Goal: Information Seeking & Learning: Check status

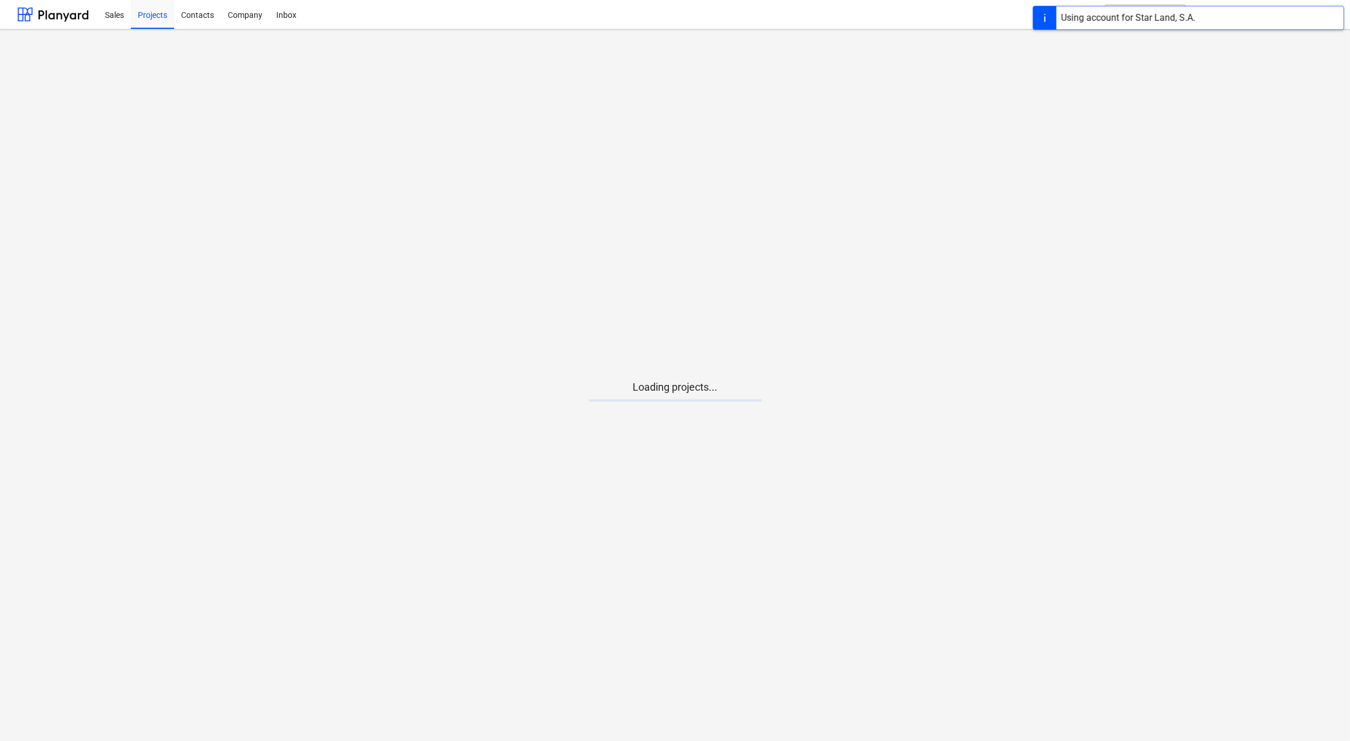
click at [661, 411] on main "Loading projects..." at bounding box center [675, 384] width 1350 height 711
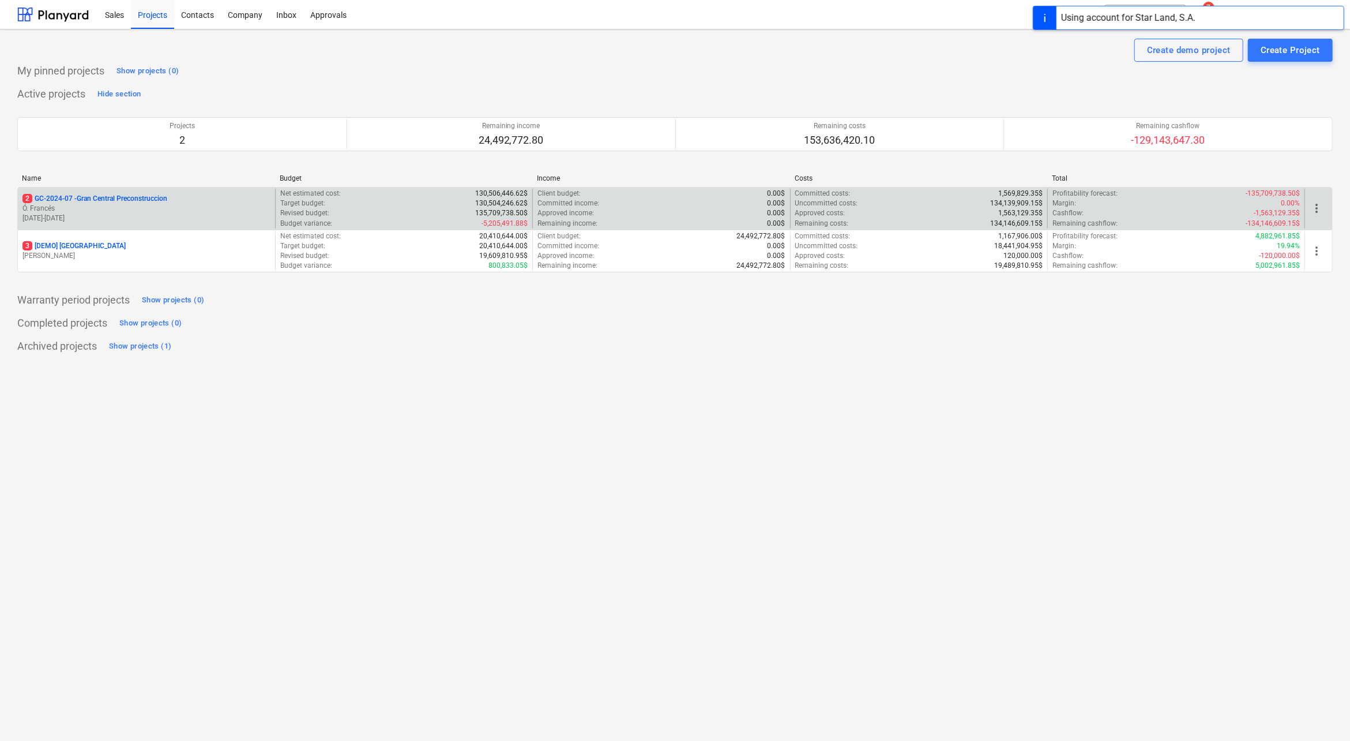
click at [165, 208] on p "Ó. Francés" at bounding box center [146, 209] width 248 height 10
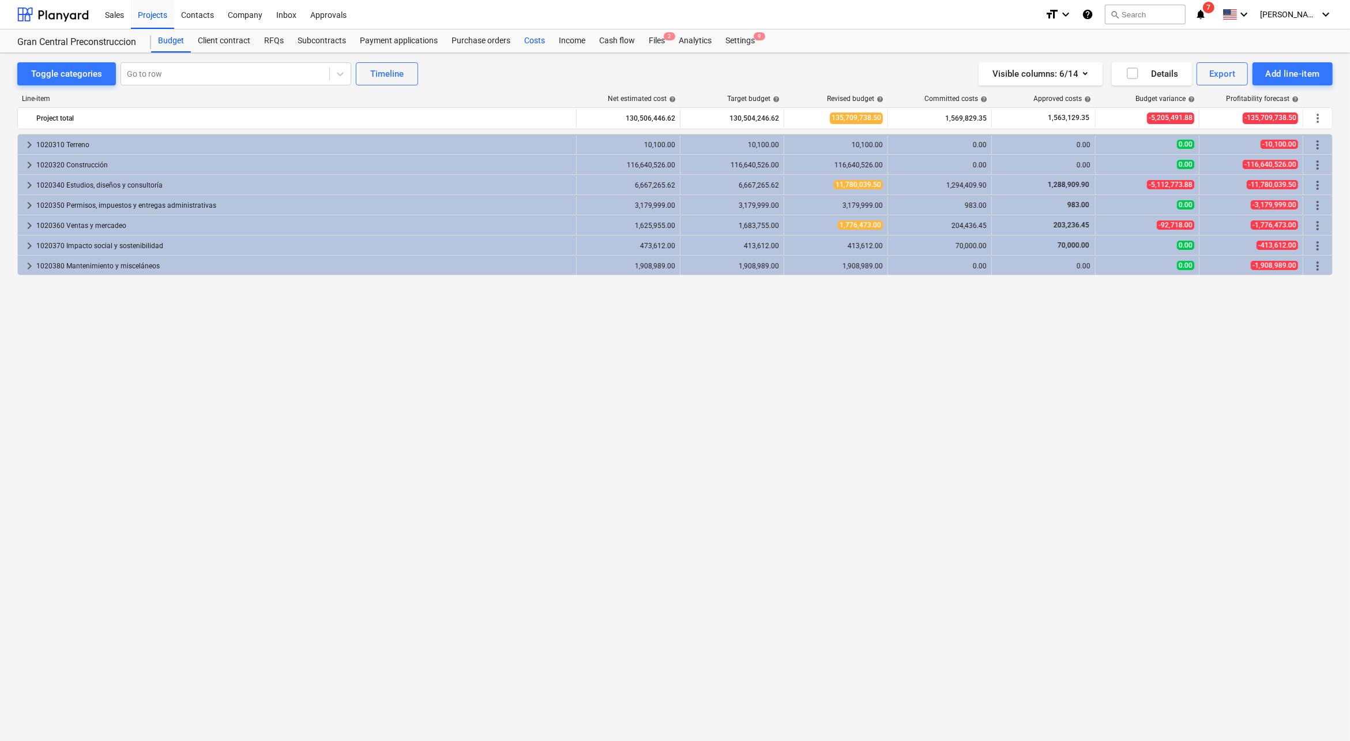
click at [526, 37] on div "Costs" at bounding box center [534, 40] width 35 height 23
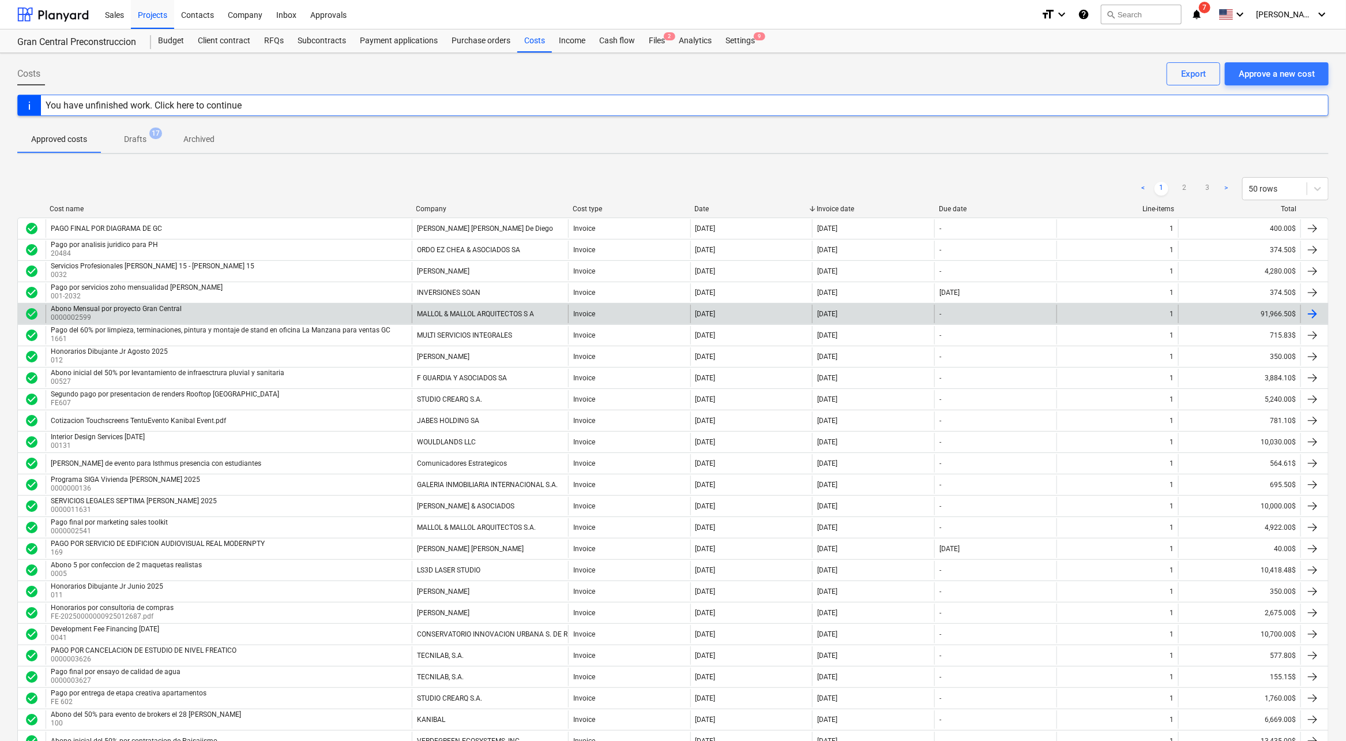
click at [1260, 313] on div "91,966.50$" at bounding box center [1240, 314] width 122 height 18
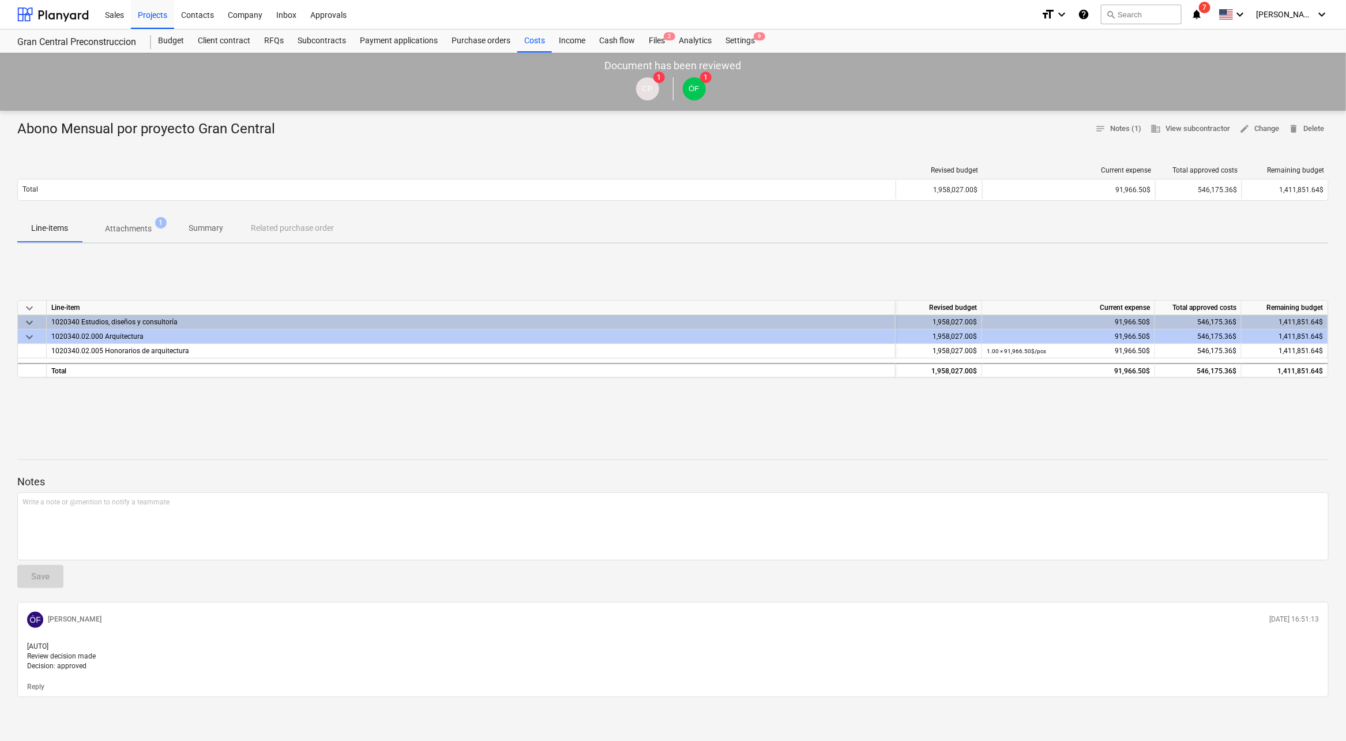
click at [139, 234] on p "Attachments" at bounding box center [128, 229] width 47 height 12
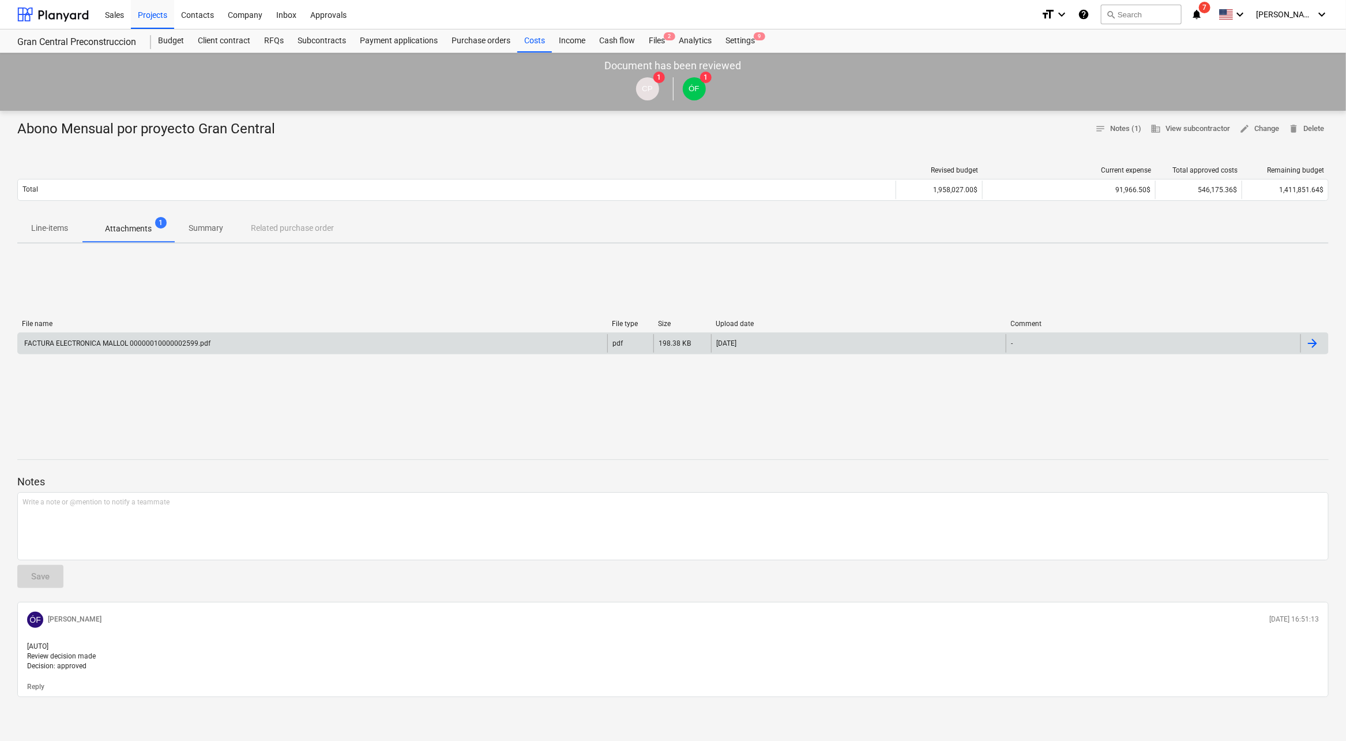
click at [116, 337] on div "FACTURA ELECTRONICA MALLOL 00000010000002599.pdf" at bounding box center [313, 343] width 590 height 18
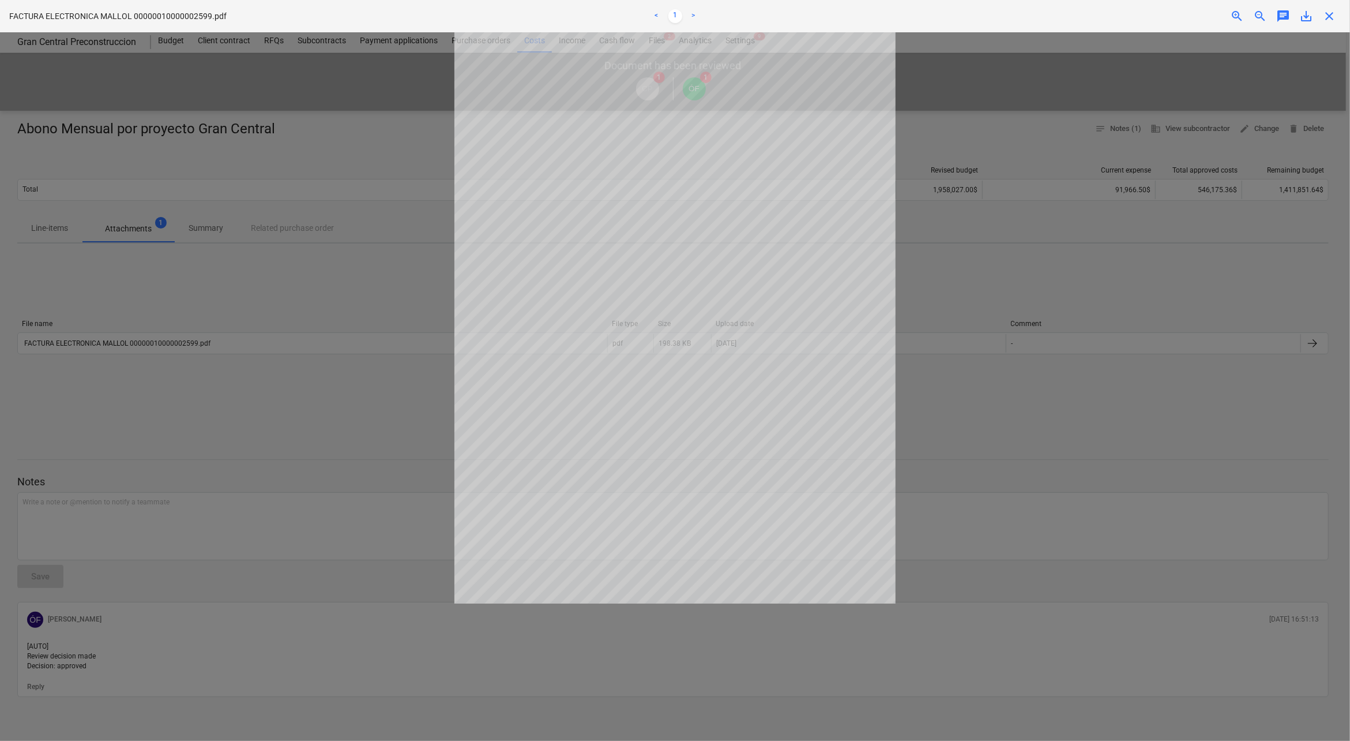
click at [998, 423] on div at bounding box center [675, 386] width 1350 height 708
click at [1194, 348] on div at bounding box center [675, 386] width 1350 height 708
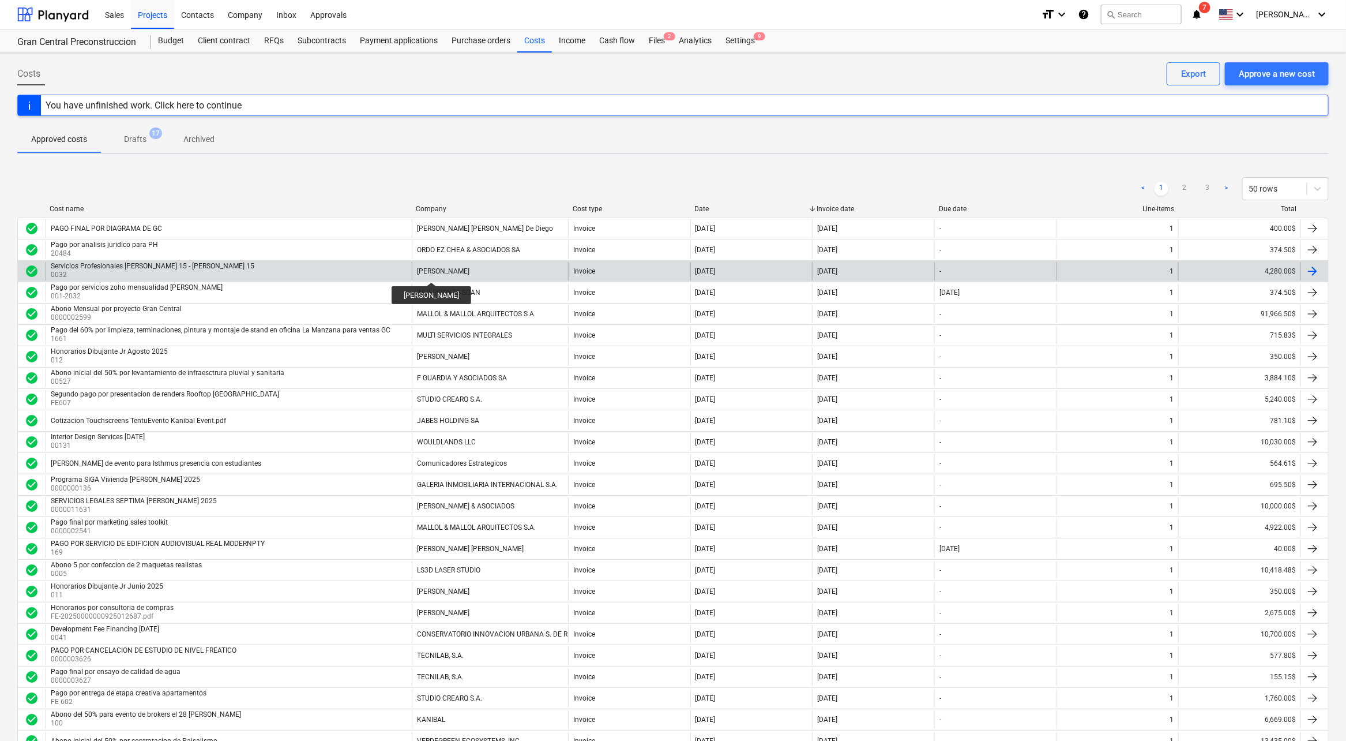
click at [442, 268] on div "[PERSON_NAME]" at bounding box center [443, 271] width 52 height 8
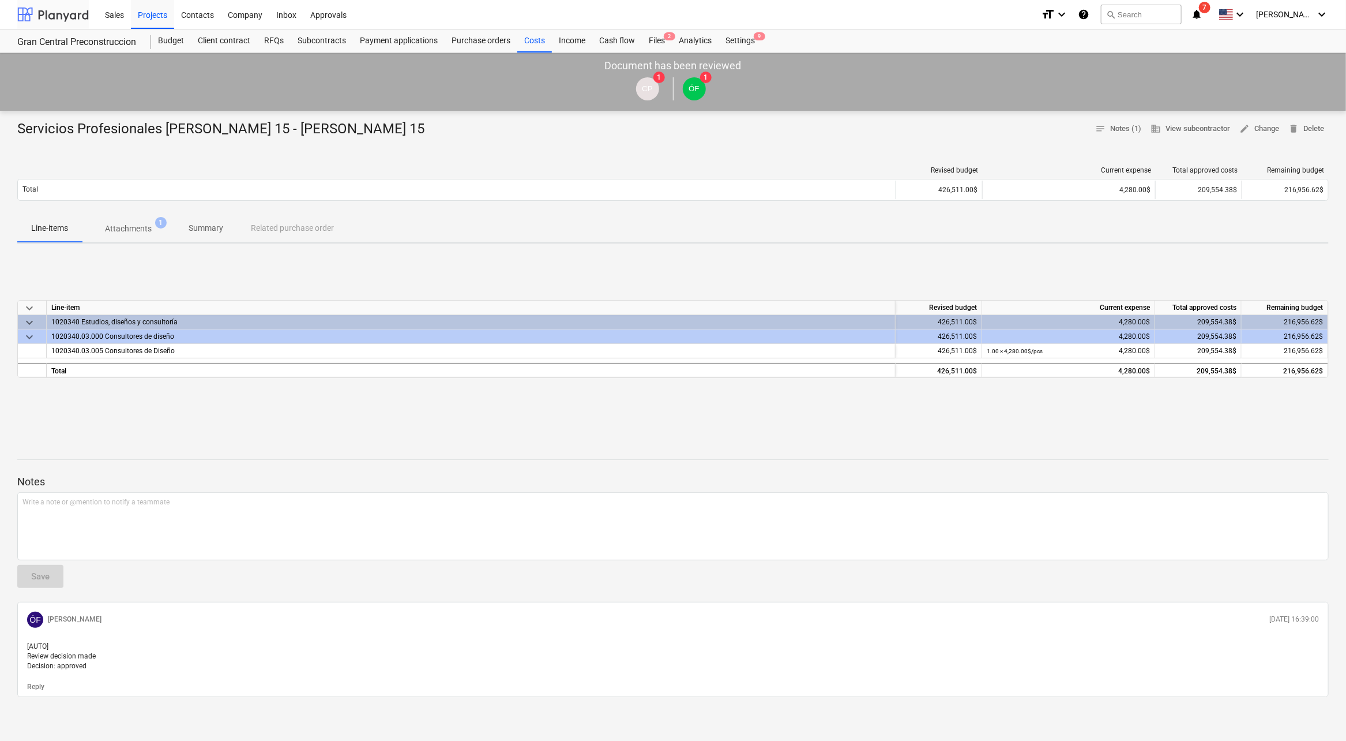
click at [59, 9] on div at bounding box center [53, 14] width 72 height 29
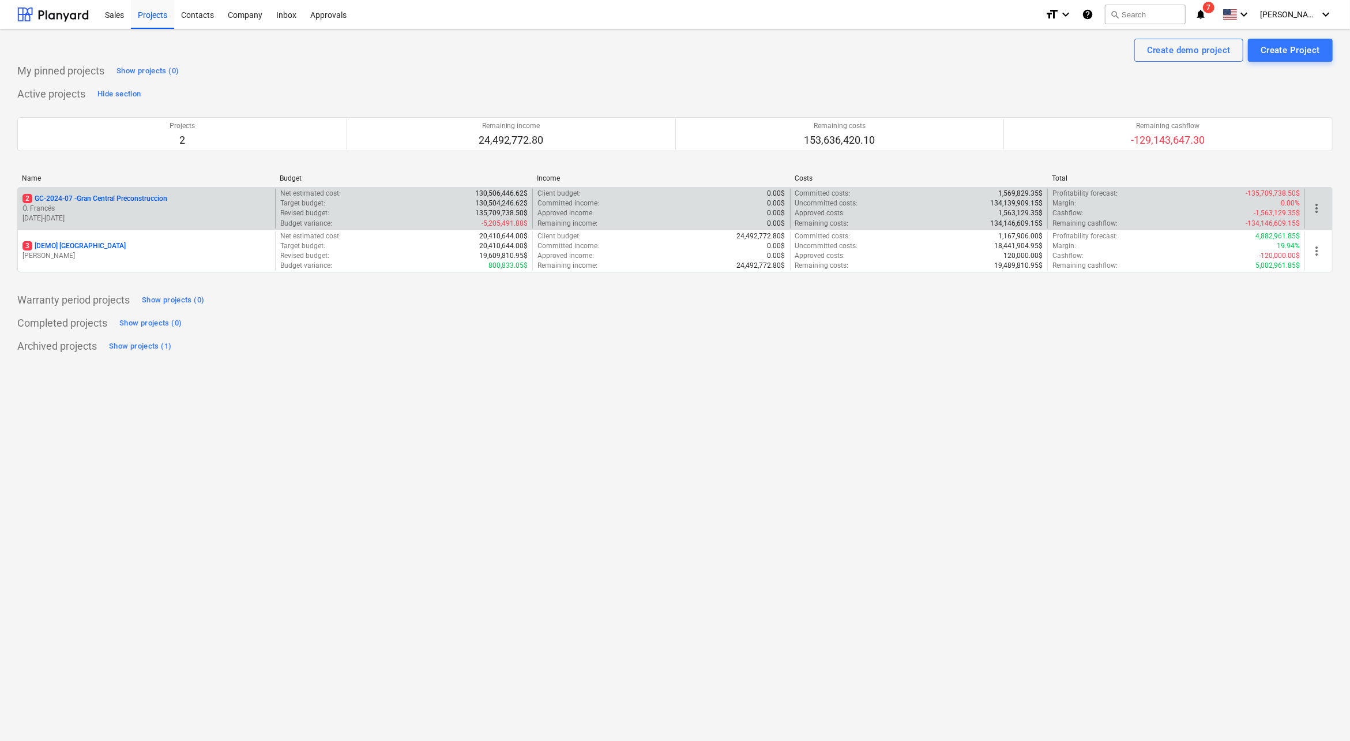
drag, startPoint x: 148, startPoint y: 204, endPoint x: 196, endPoint y: 1, distance: 208.6
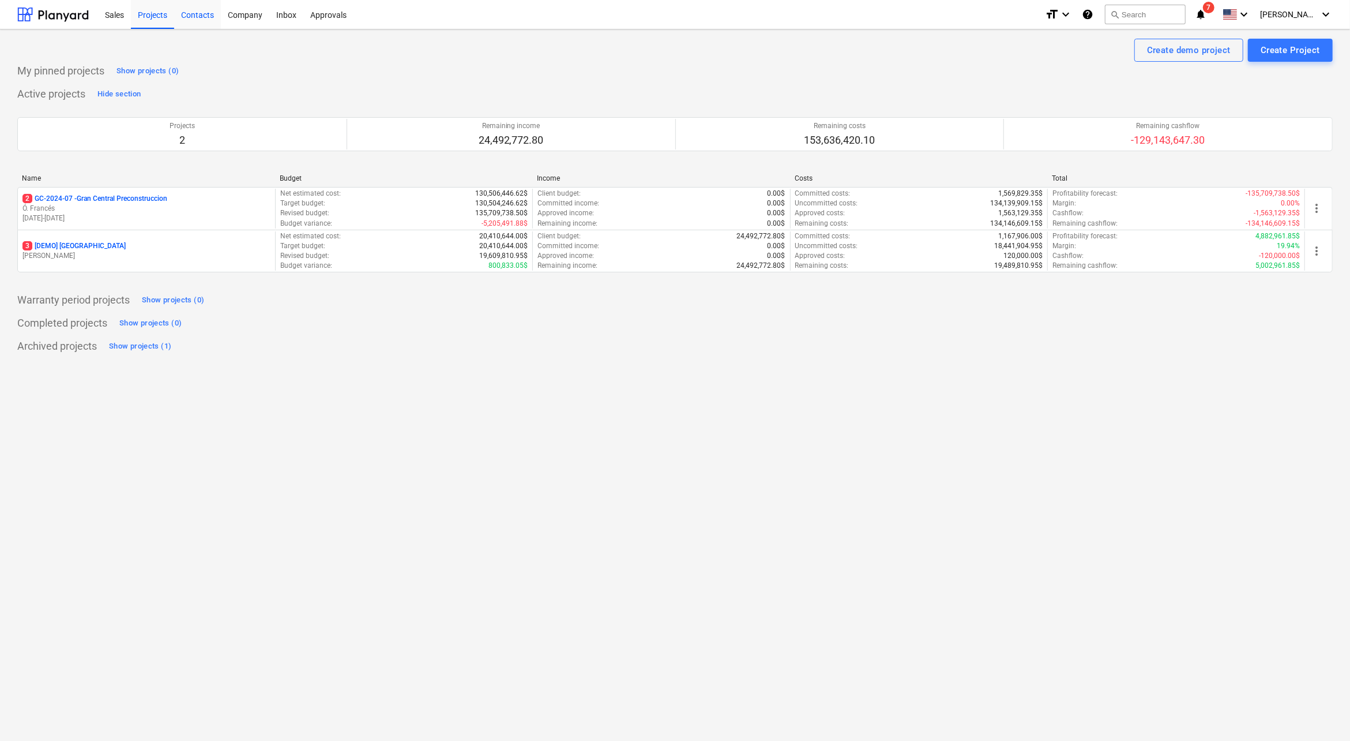
click at [148, 204] on p "Ó. Francés" at bounding box center [146, 209] width 248 height 10
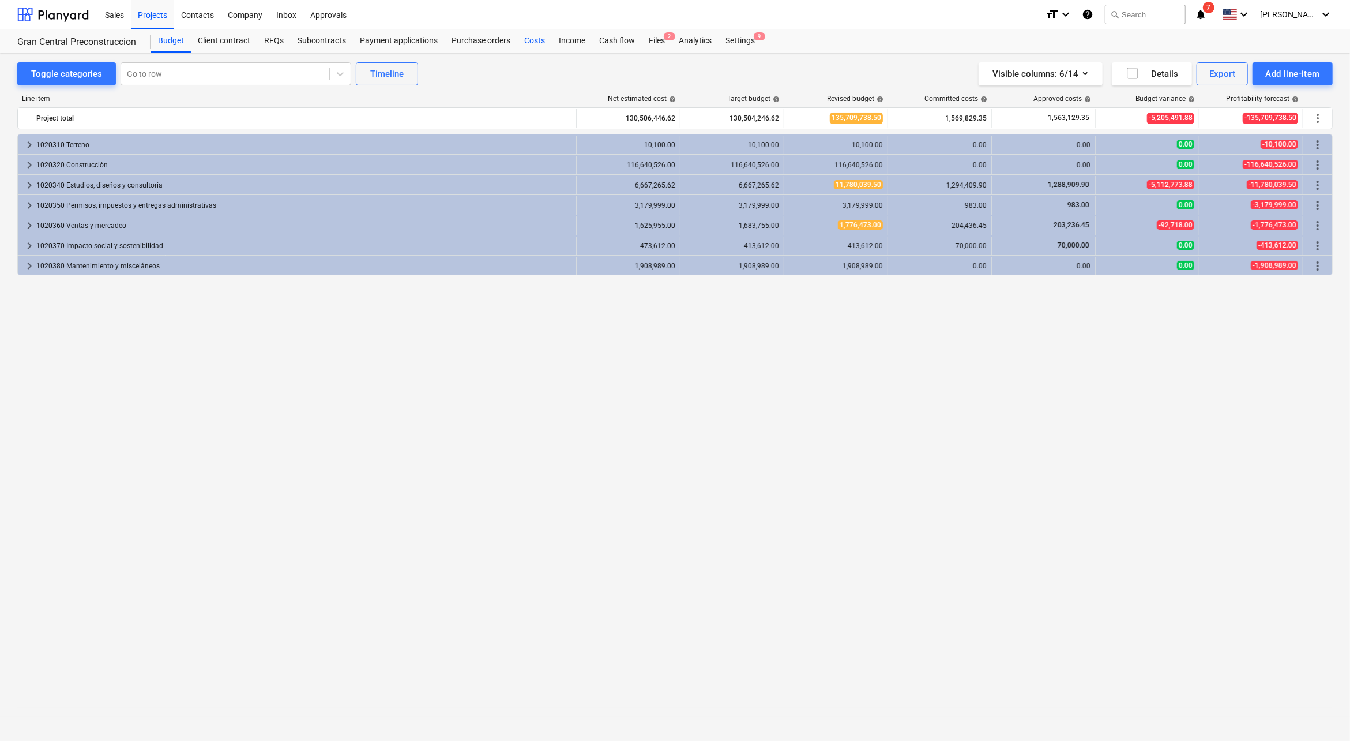
click at [539, 41] on div "Costs" at bounding box center [534, 40] width 35 height 23
